Goal: Use online tool/utility: Utilize a website feature to perform a specific function

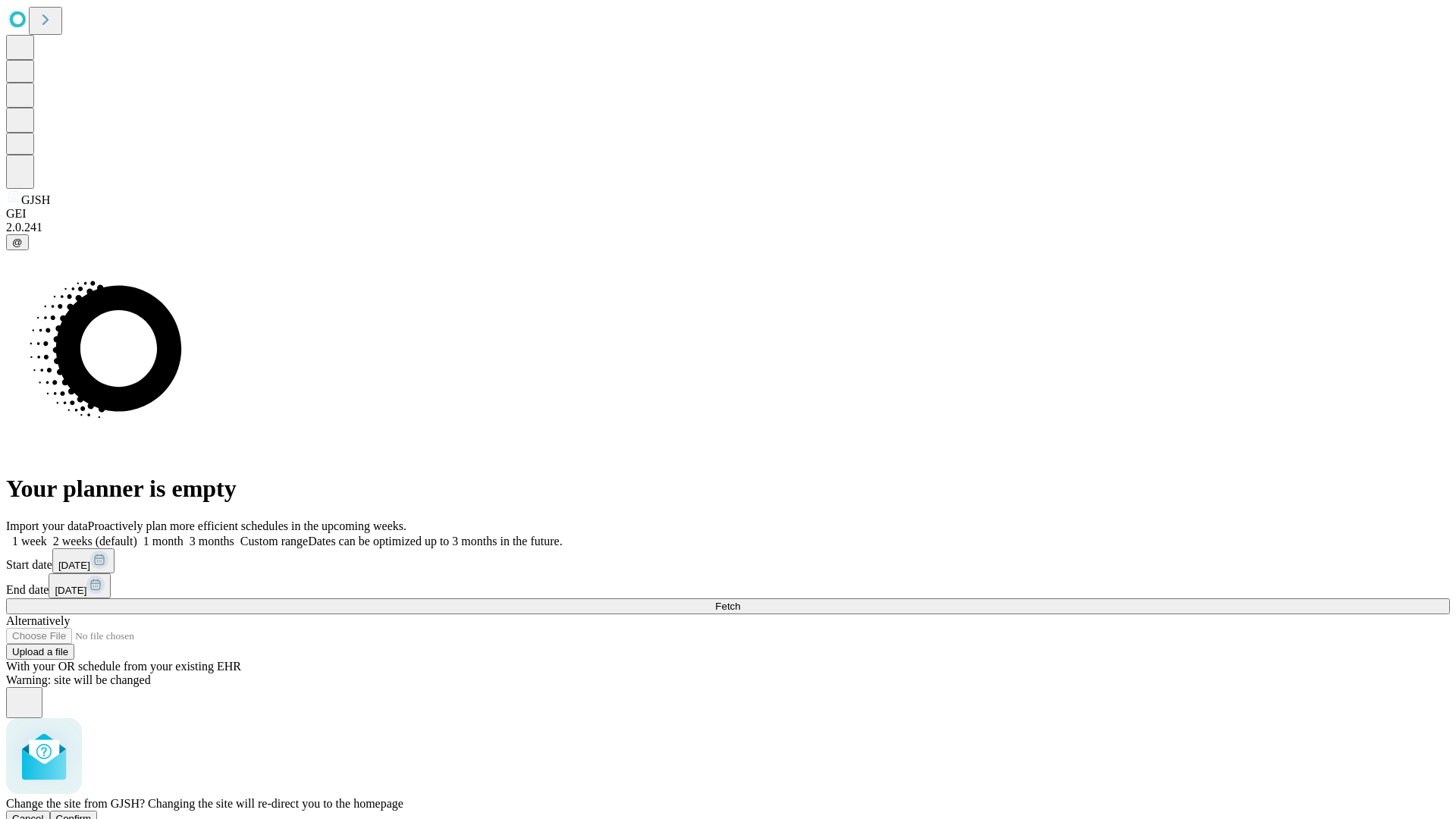
click at [91, 814] on span "Confirm" at bounding box center [74, 819] width 36 height 12
click at [137, 535] on label "2 weeks (default)" at bounding box center [92, 541] width 91 height 13
click at [740, 600] on span "Fetch" at bounding box center [727, 606] width 25 height 12
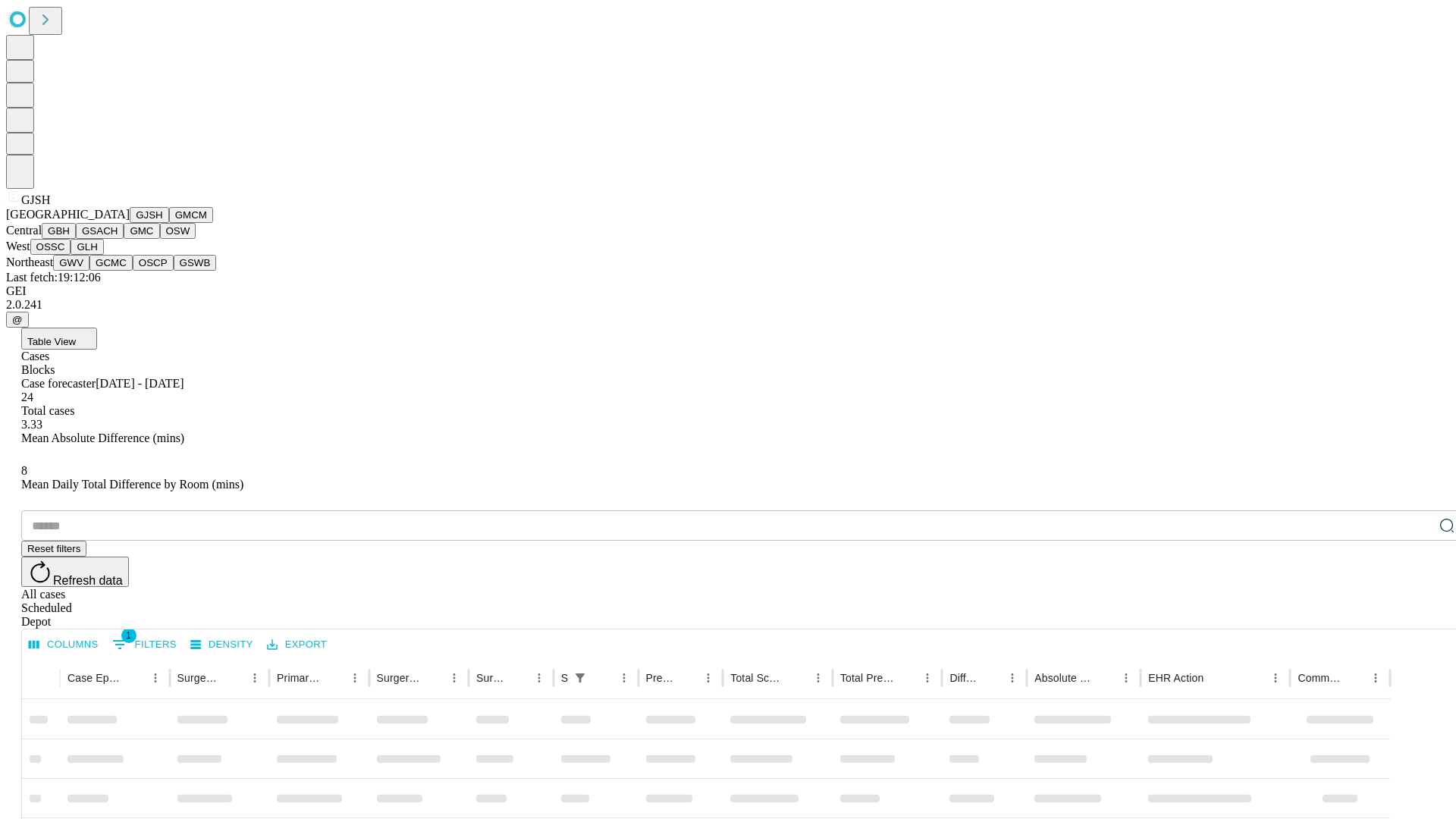
click at [169, 223] on button "GMCM" at bounding box center [191, 215] width 44 height 16
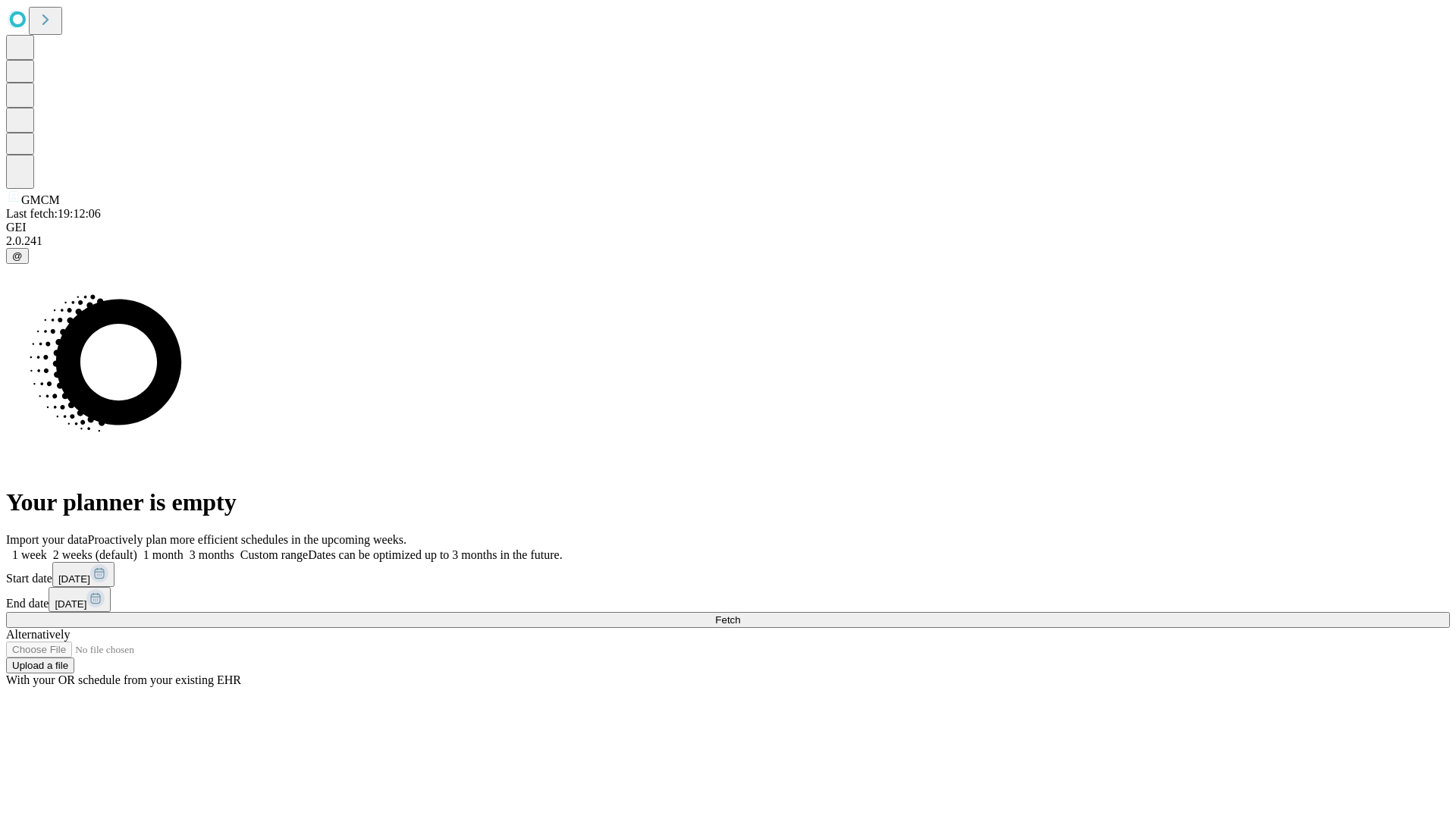
click at [137, 549] on label "2 weeks (default)" at bounding box center [92, 555] width 91 height 13
click at [740, 614] on span "Fetch" at bounding box center [727, 620] width 25 height 12
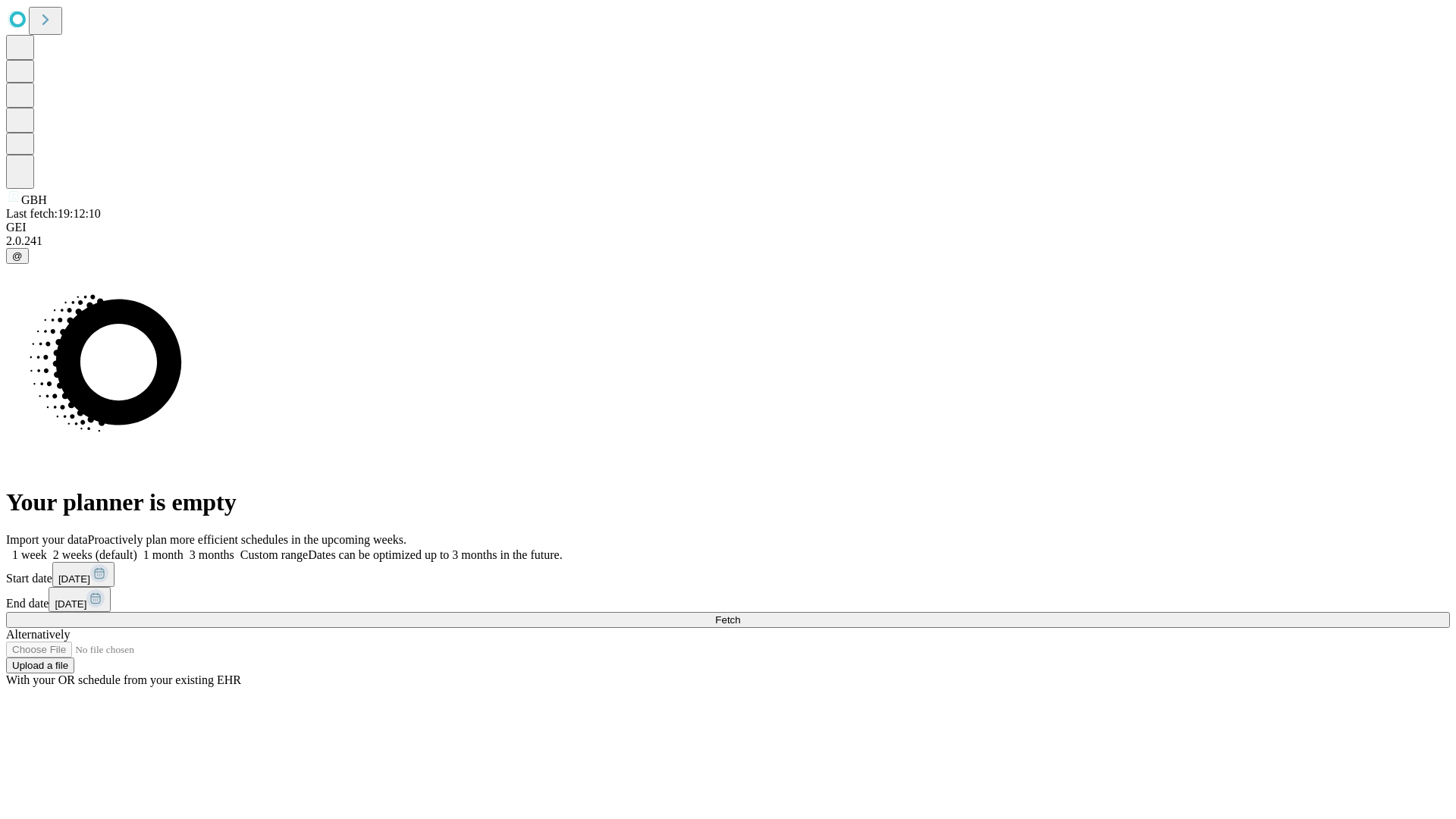
click at [137, 549] on label "2 weeks (default)" at bounding box center [92, 555] width 91 height 13
click at [740, 614] on span "Fetch" at bounding box center [727, 620] width 25 height 12
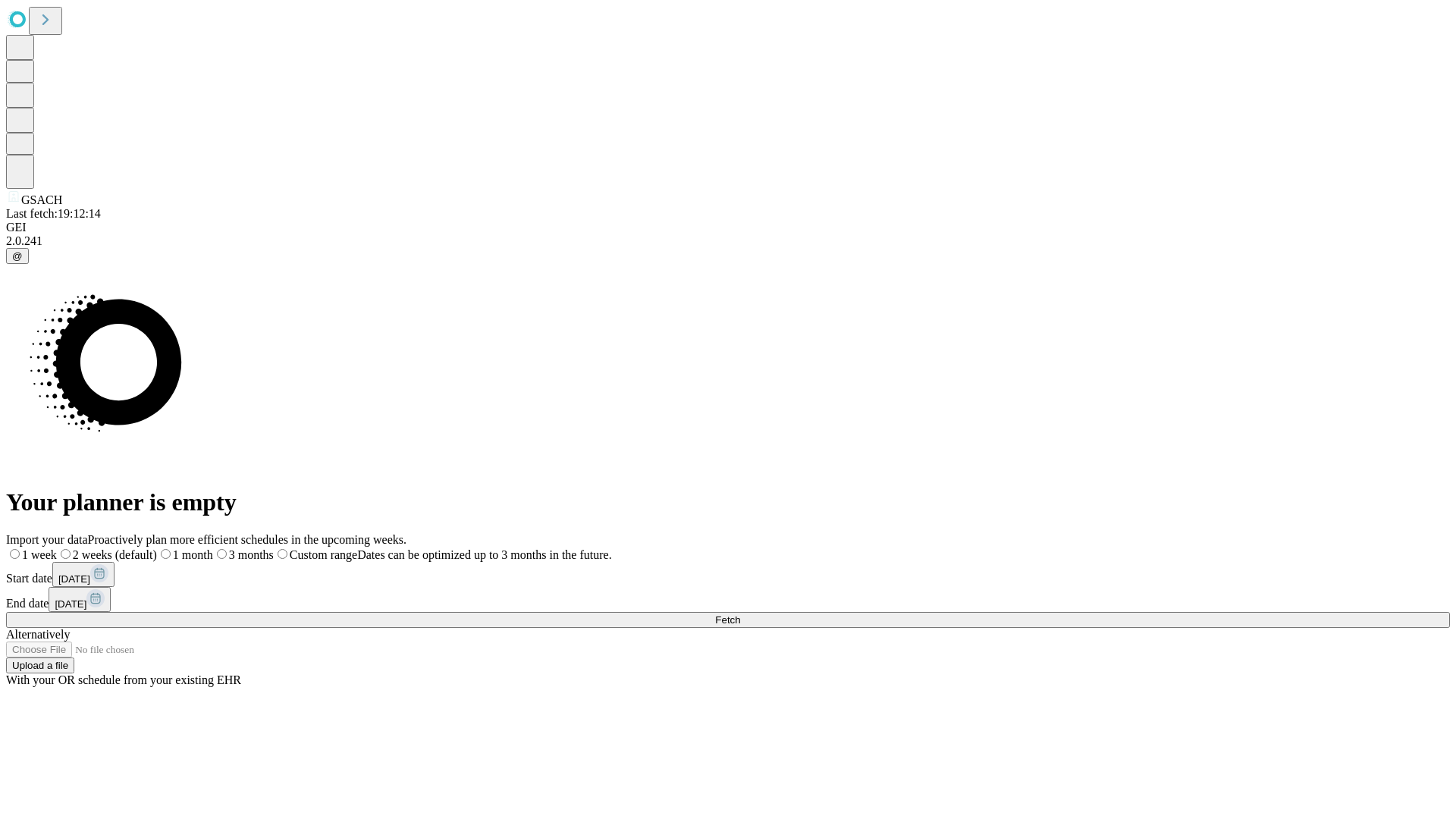
click at [157, 549] on label "2 weeks (default)" at bounding box center [106, 555] width 100 height 13
click at [740, 614] on span "Fetch" at bounding box center [727, 620] width 25 height 12
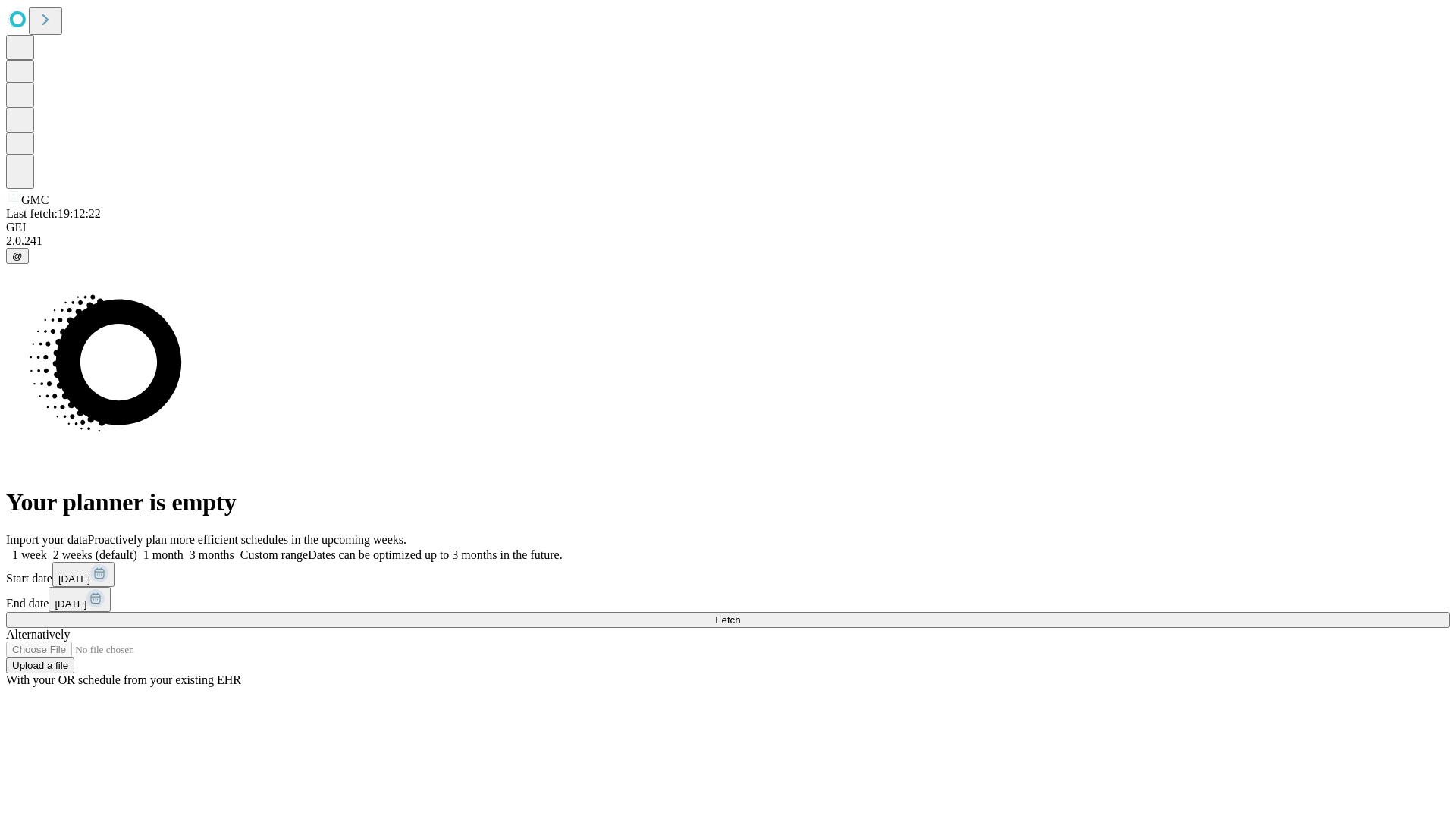
click at [137, 549] on label "2 weeks (default)" at bounding box center [92, 555] width 91 height 13
click at [740, 614] on span "Fetch" at bounding box center [727, 620] width 25 height 12
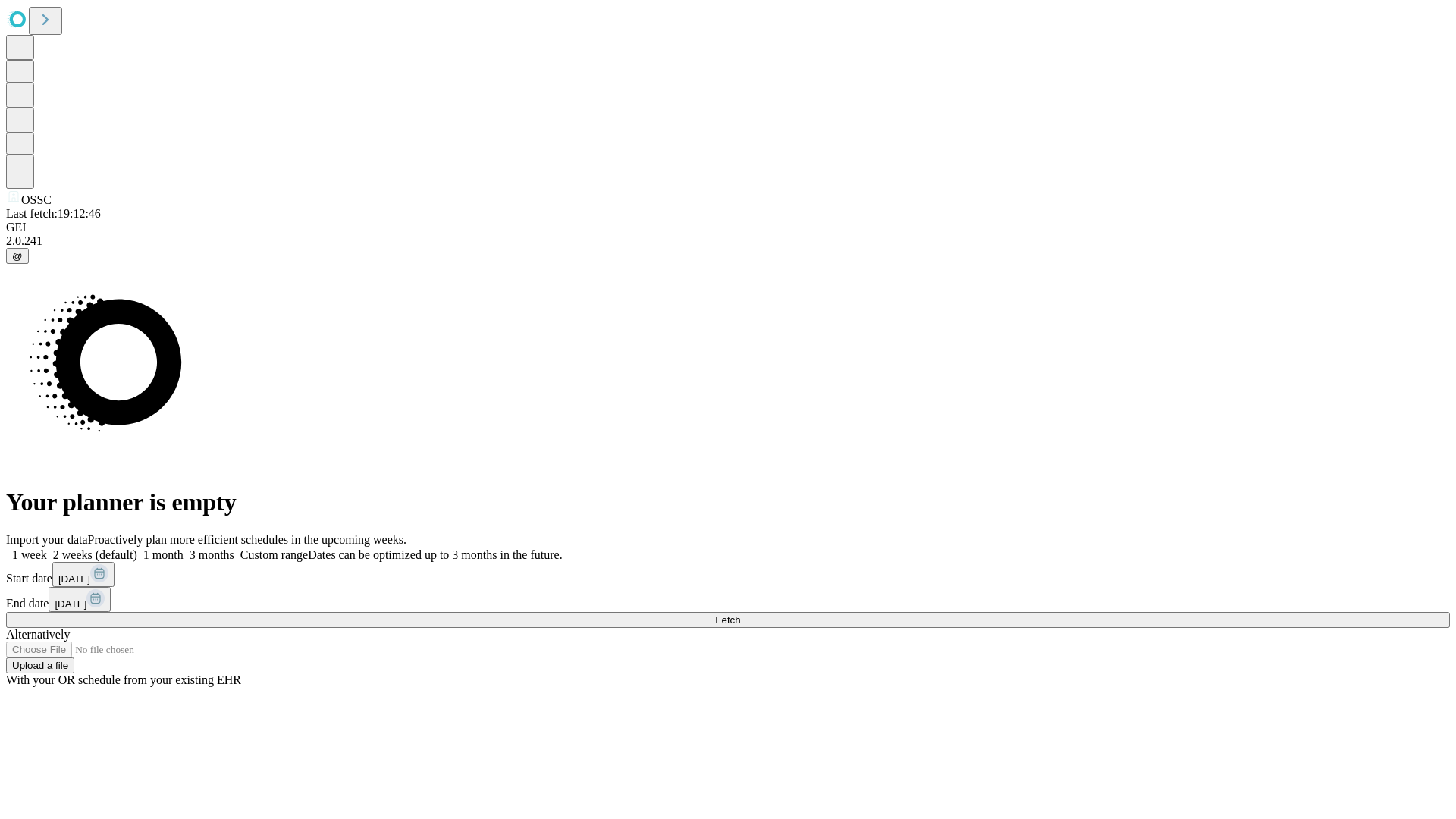
click at [137, 549] on label "2 weeks (default)" at bounding box center [92, 555] width 91 height 13
click at [740, 614] on span "Fetch" at bounding box center [727, 620] width 25 height 12
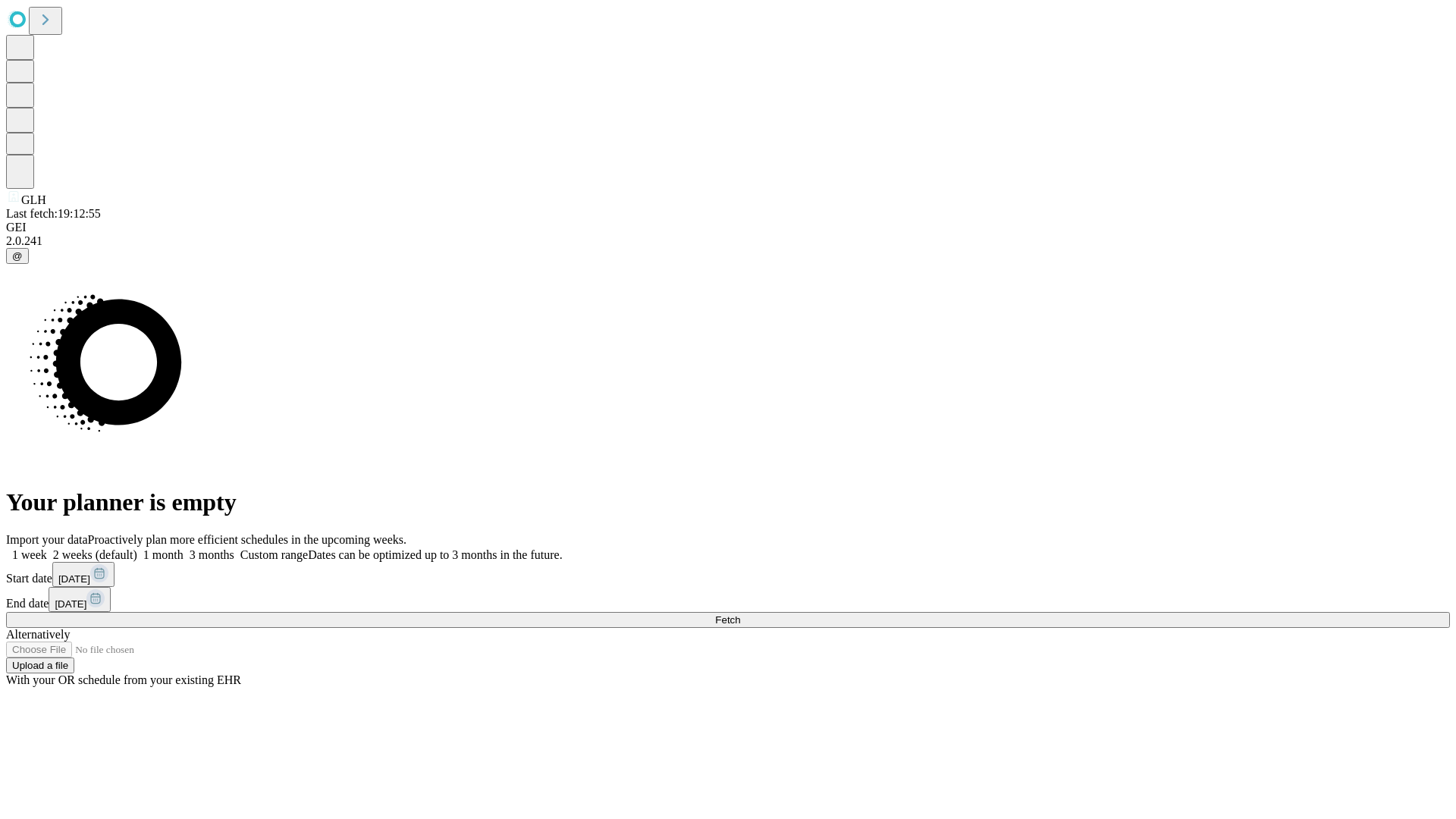
click at [740, 614] on span "Fetch" at bounding box center [727, 620] width 25 height 12
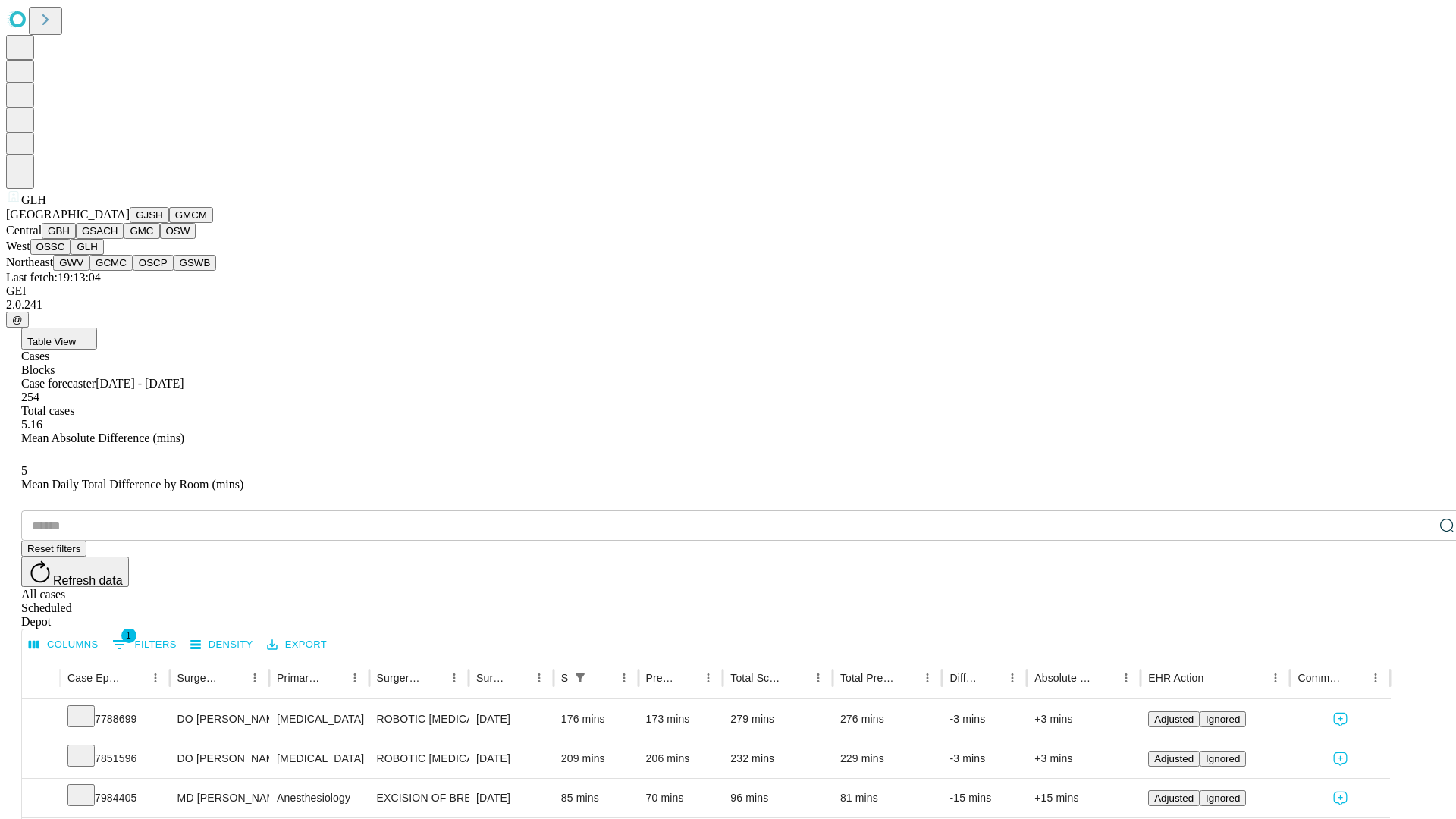
click at [90, 271] on button "GWV" at bounding box center [71, 263] width 36 height 16
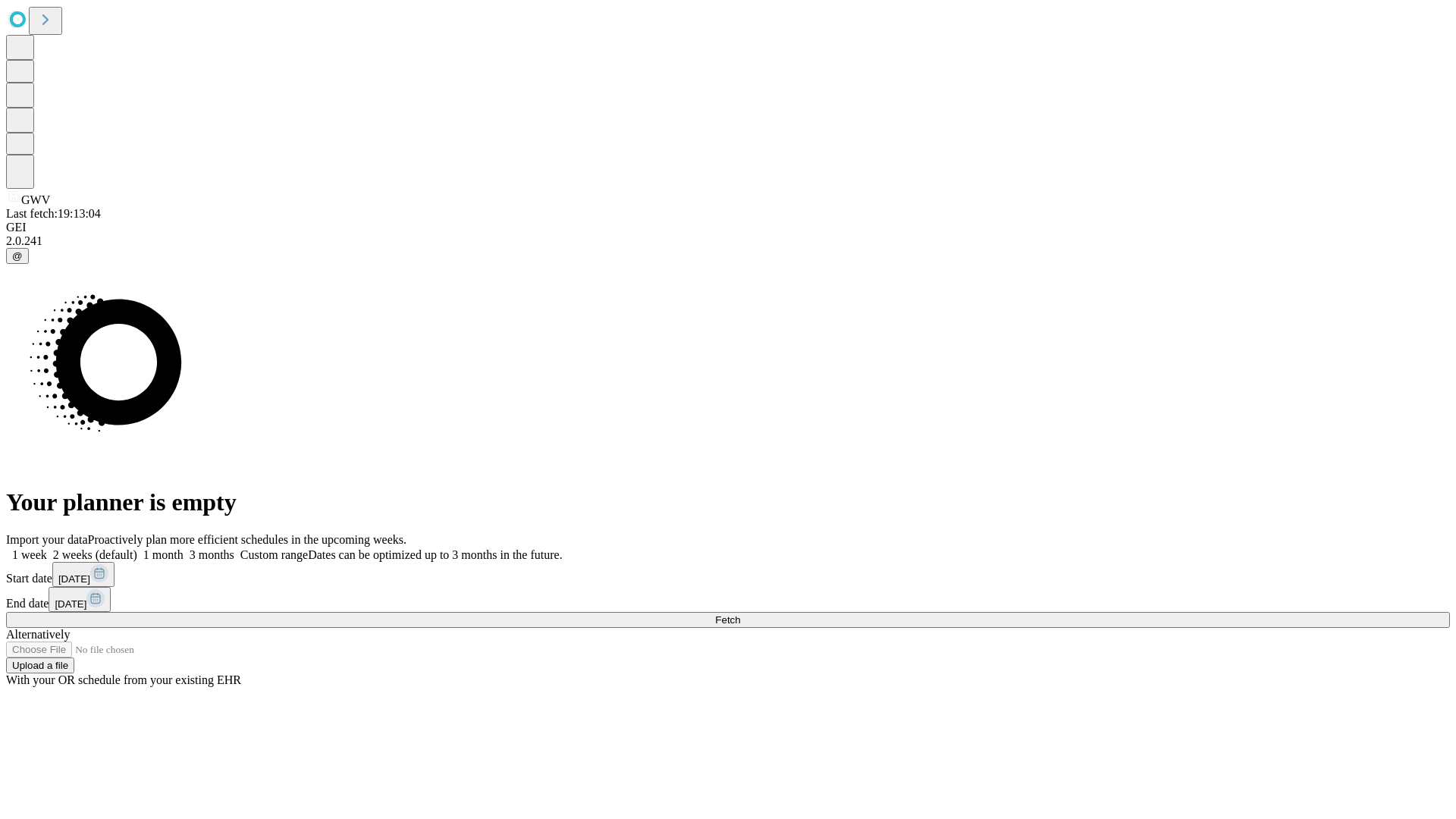
click at [137, 549] on label "2 weeks (default)" at bounding box center [92, 555] width 91 height 13
click at [740, 614] on span "Fetch" at bounding box center [727, 620] width 25 height 12
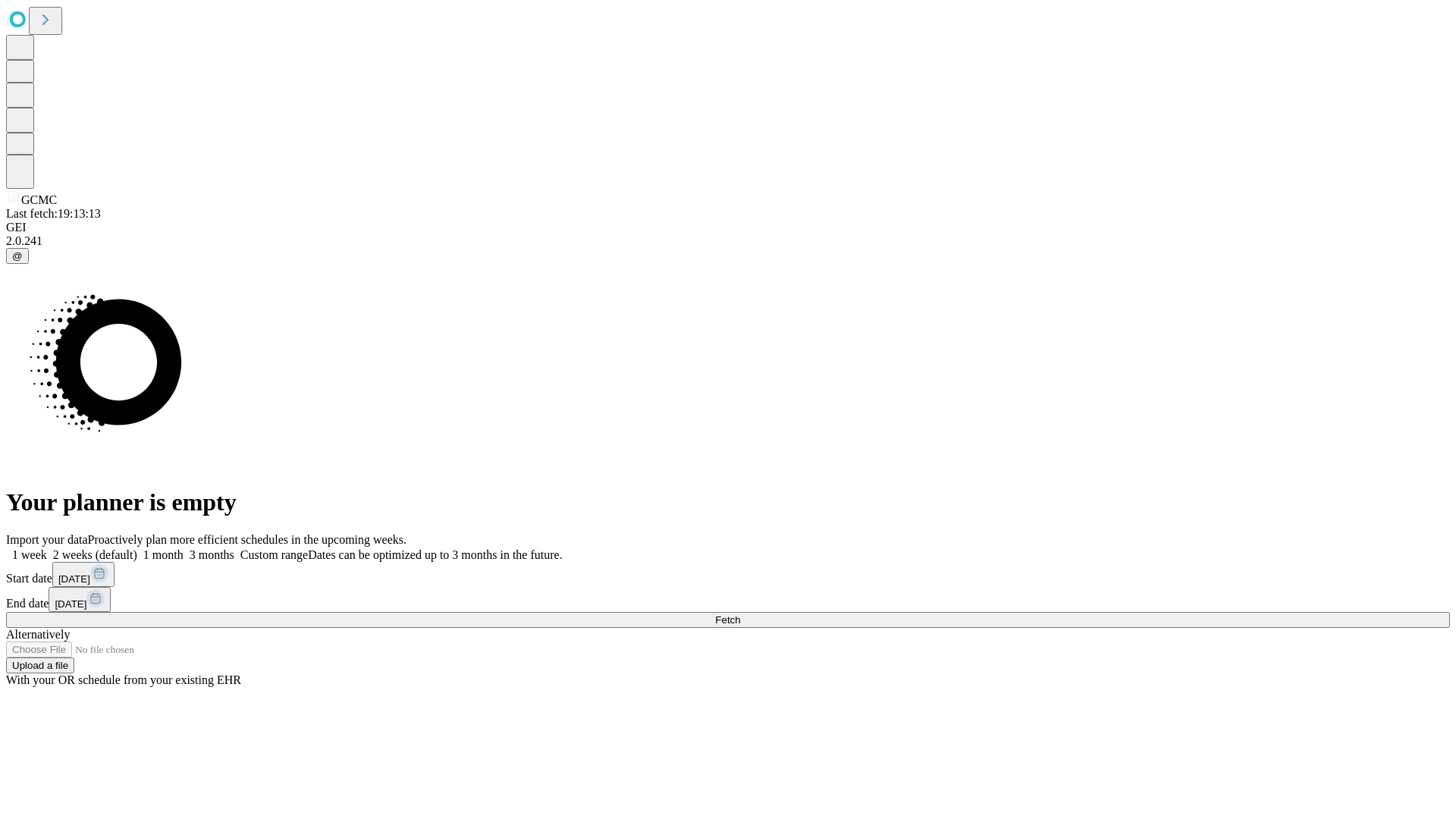
click at [137, 549] on label "2 weeks (default)" at bounding box center [92, 555] width 91 height 13
click at [740, 614] on span "Fetch" at bounding box center [727, 620] width 25 height 12
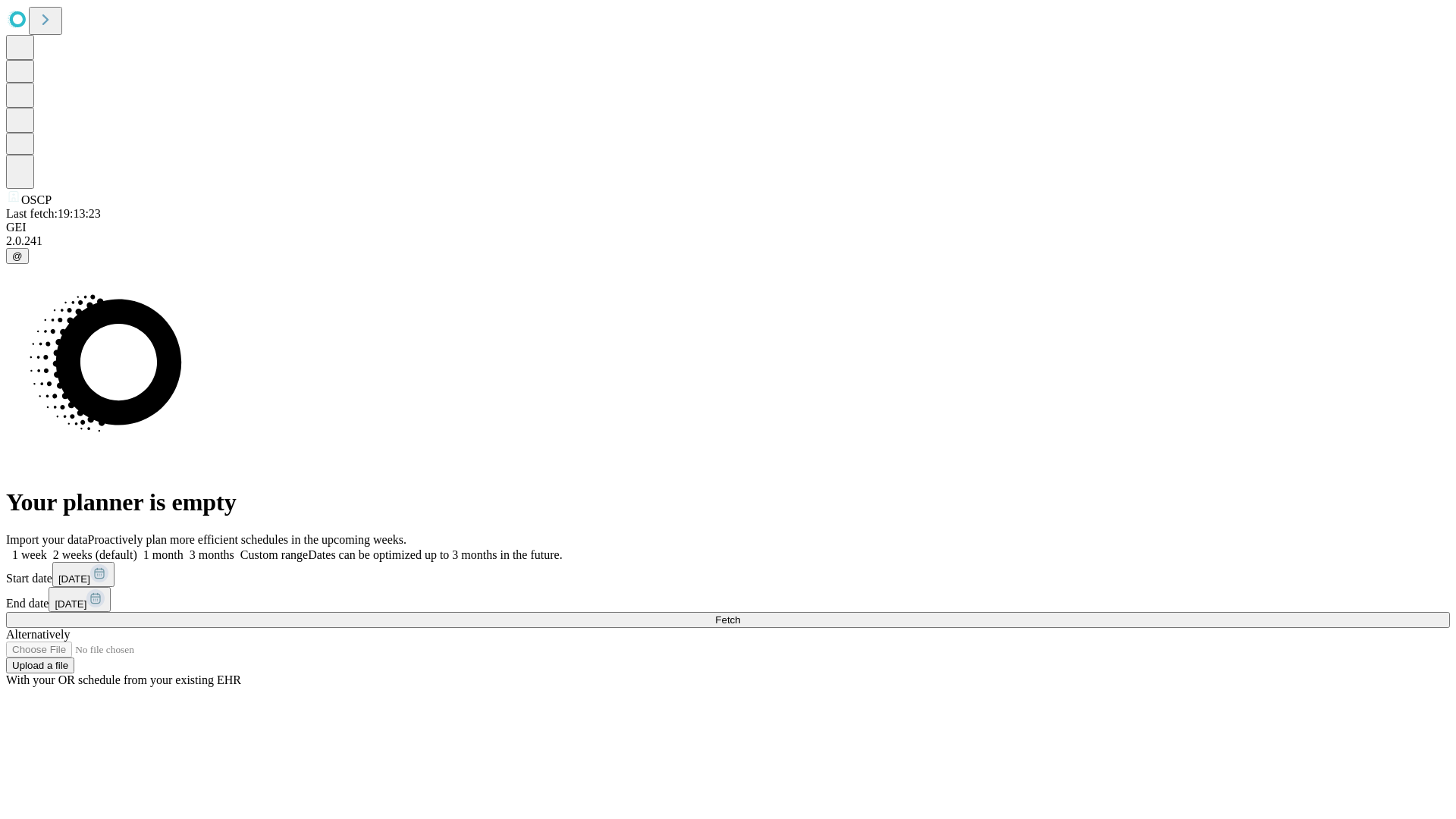
click at [740, 614] on span "Fetch" at bounding box center [727, 620] width 25 height 12
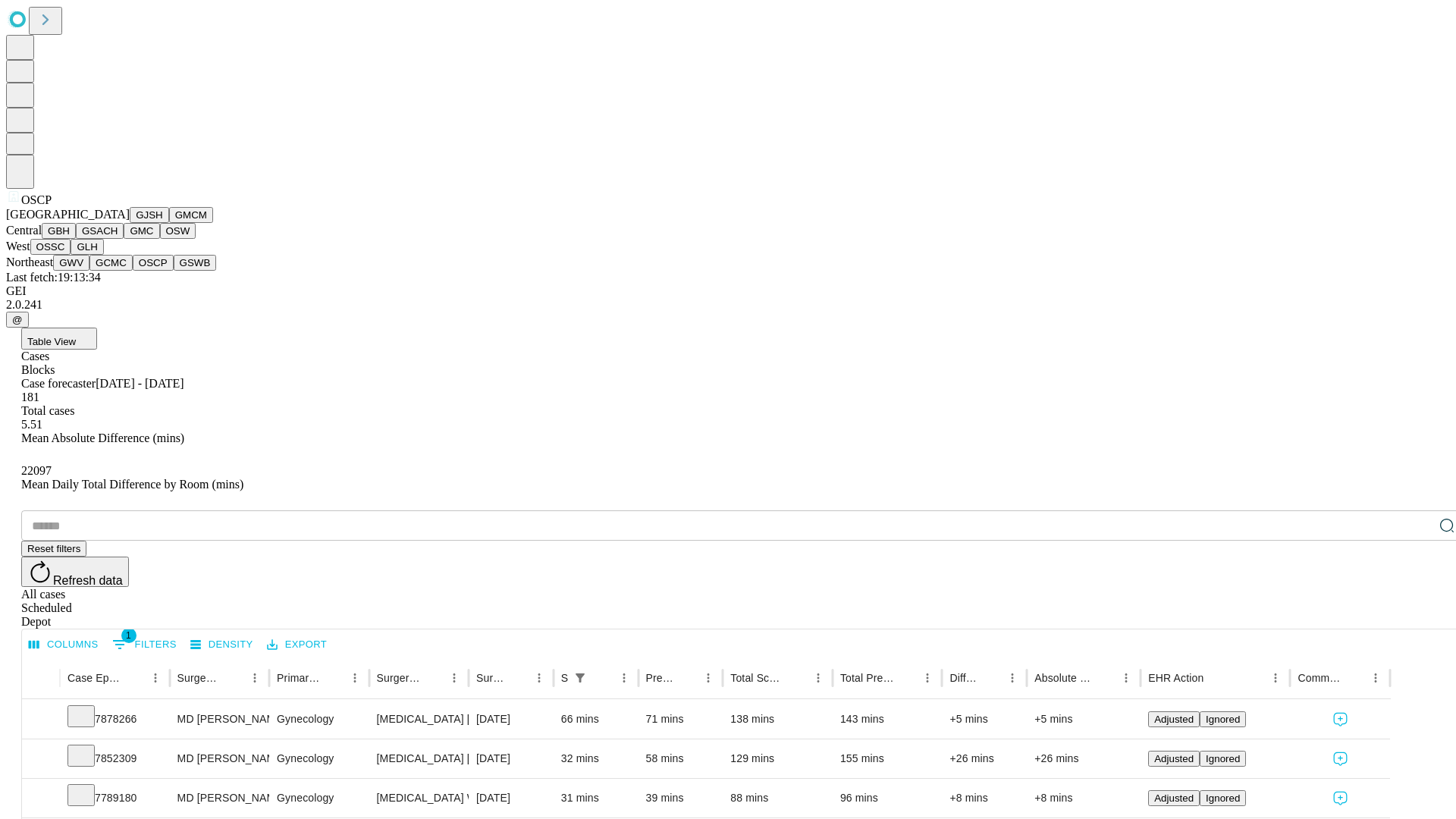
click at [173, 271] on button "GSWB" at bounding box center [195, 263] width 43 height 16
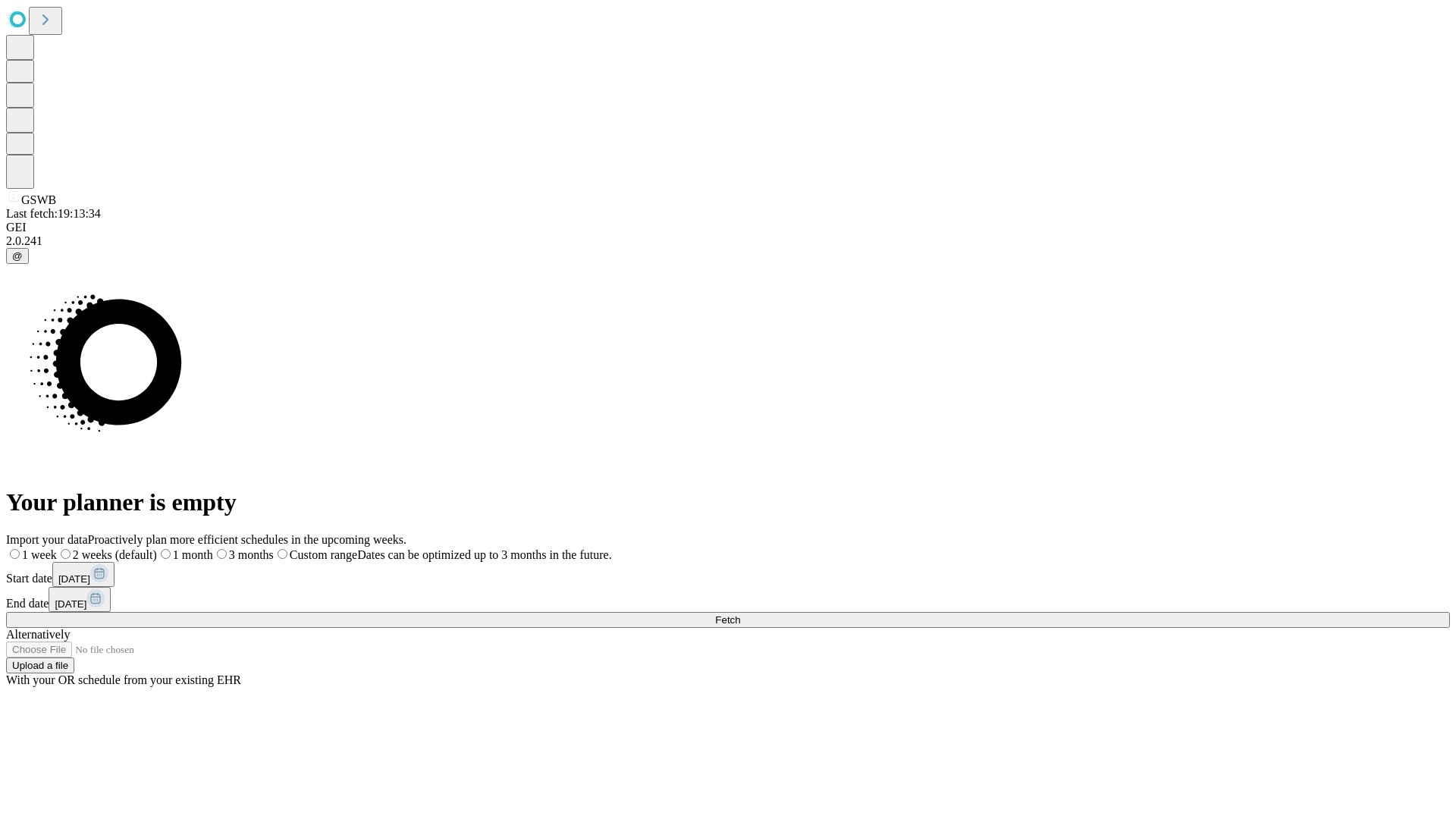
click at [157, 549] on label "2 weeks (default)" at bounding box center [106, 555] width 100 height 13
click at [740, 614] on span "Fetch" at bounding box center [727, 620] width 25 height 12
